Goal: Task Accomplishment & Management: Use online tool/utility

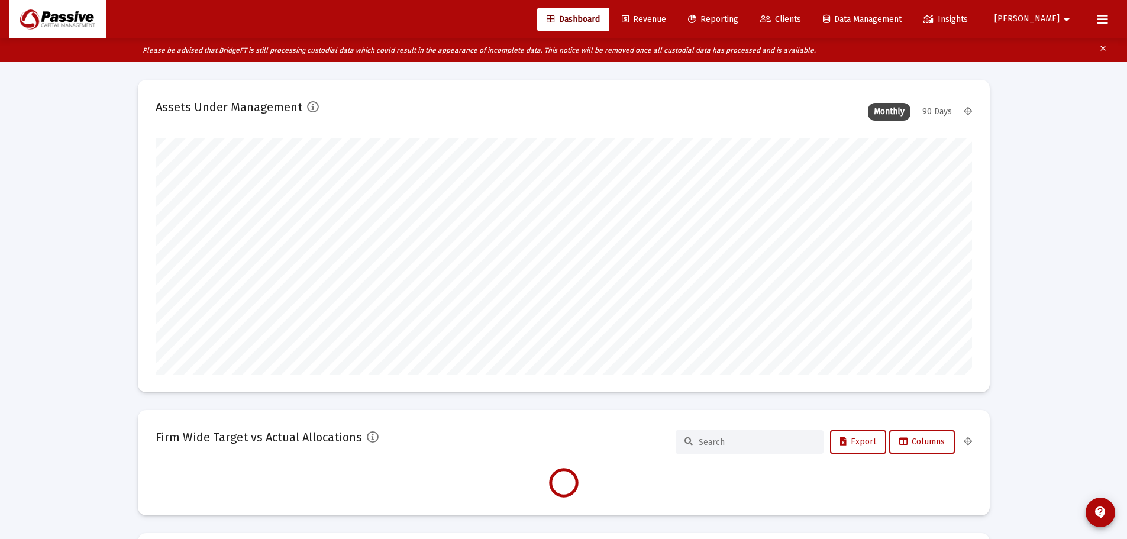
scroll to position [237, 440]
click at [748, 14] on link "Reporting" at bounding box center [713, 20] width 69 height 24
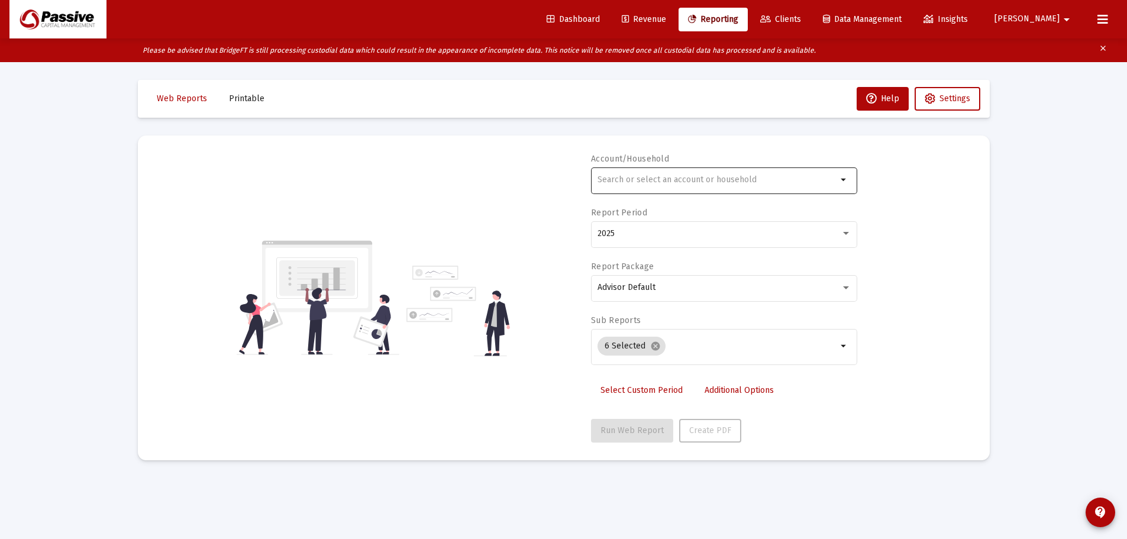
click at [713, 175] on div at bounding box center [718, 179] width 240 height 29
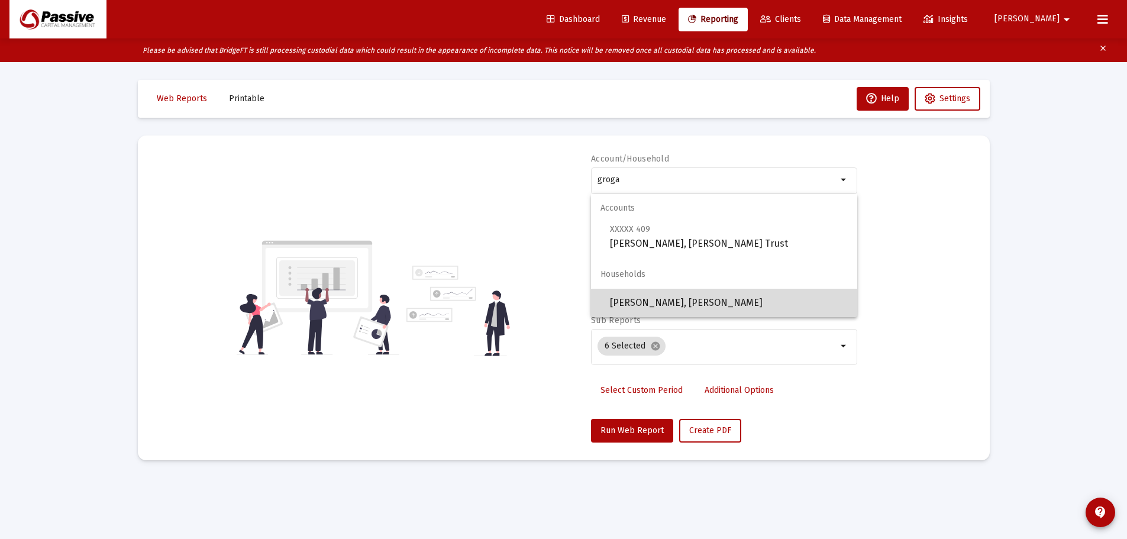
click at [662, 291] on span "[PERSON_NAME], [PERSON_NAME]" at bounding box center [729, 303] width 238 height 28
type input "[PERSON_NAME], [PERSON_NAME]"
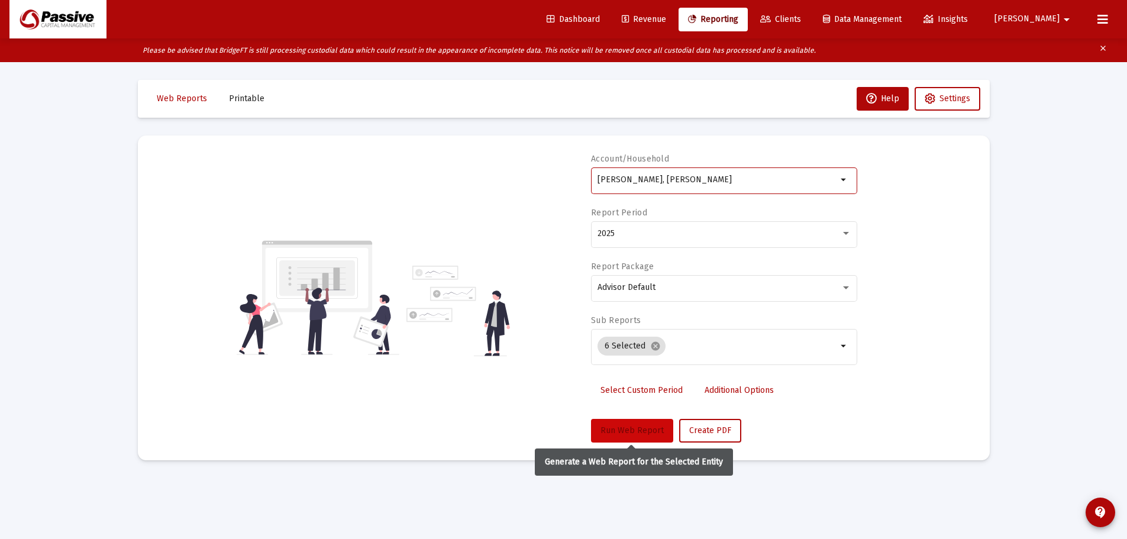
click at [631, 427] on span "Run Web Report" at bounding box center [632, 430] width 63 height 10
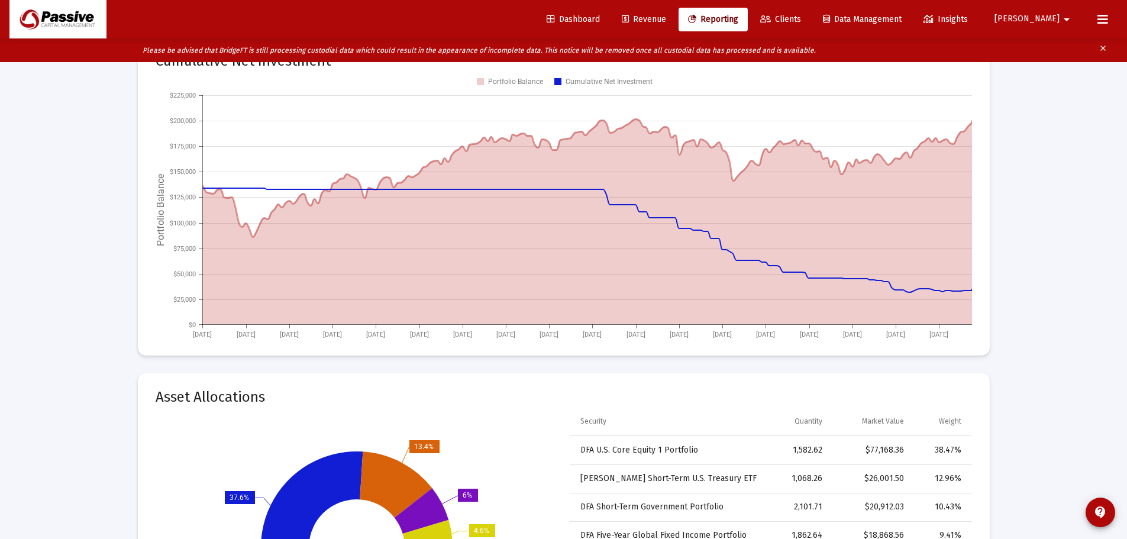
scroll to position [1420, 0]
